Goal: Task Accomplishment & Management: Manage account settings

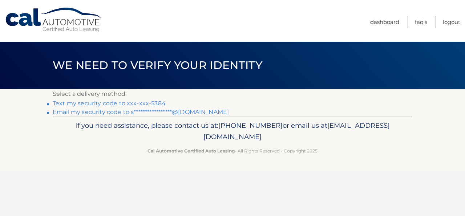
click at [151, 103] on link "Text my security code to xxx-xxx-5384" at bounding box center [109, 103] width 113 height 7
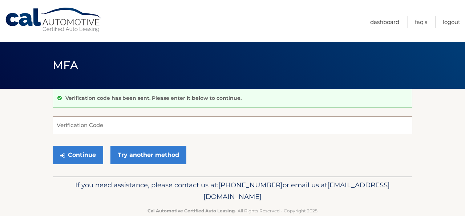
click at [127, 131] on input "Verification Code" at bounding box center [232, 125] width 359 height 18
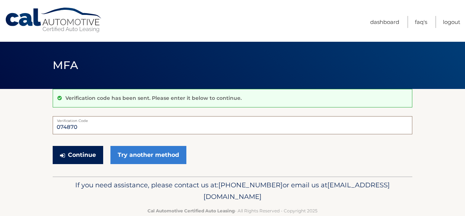
type input "074870"
click at [79, 152] on button "Continue" at bounding box center [78, 155] width 50 height 18
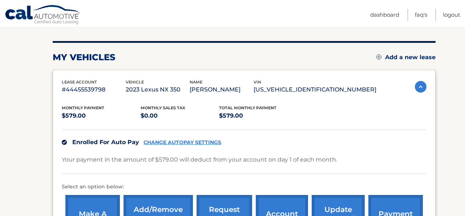
scroll to position [84, 0]
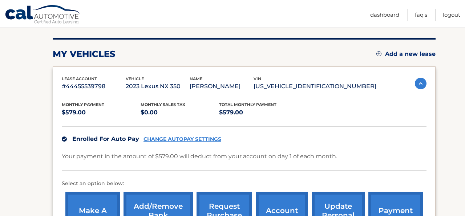
click at [178, 141] on link "CHANGE AUTOPAY SETTINGS" at bounding box center [182, 139] width 78 height 6
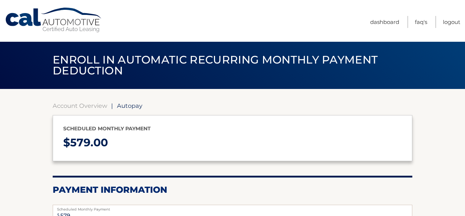
select select "MTlhNjViN2MtNDAyOC00ZWU5LTg4ZmMtZDkyODFlMDI5MTgy"
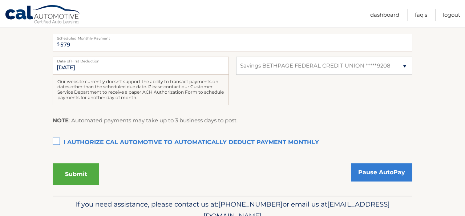
scroll to position [172, 0]
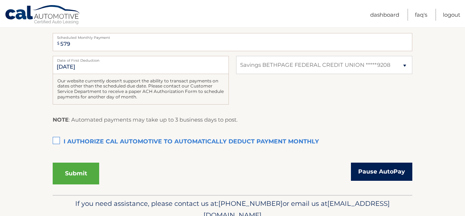
click at [383, 171] on link "Pause AutoPay" at bounding box center [381, 172] width 61 height 18
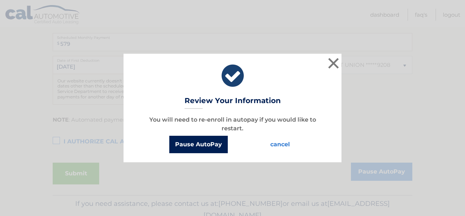
click at [218, 142] on button "Pause AutoPay" at bounding box center [198, 144] width 58 height 17
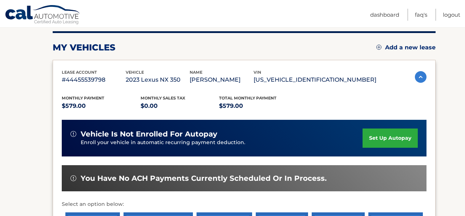
scroll to position [91, 0]
